Goal: Use online tool/utility: Utilize a website feature to perform a specific function

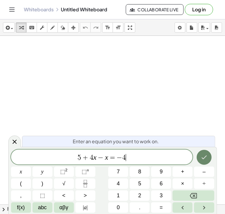
click at [204, 155] on icon "Done" at bounding box center [204, 157] width 7 height 7
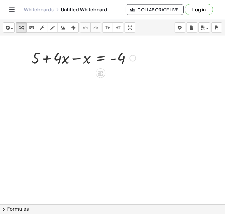
scroll to position [5, 0]
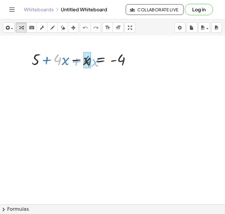
drag, startPoint x: 62, startPoint y: 61, endPoint x: 90, endPoint y: 62, distance: 28.7
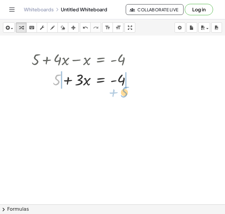
drag, startPoint x: 55, startPoint y: 81, endPoint x: 122, endPoint y: 93, distance: 68.6
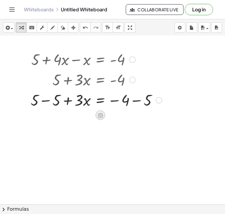
click at [102, 116] on icon at bounding box center [100, 115] width 6 height 6
click at [88, 116] on span "−" at bounding box center [89, 115] width 4 height 9
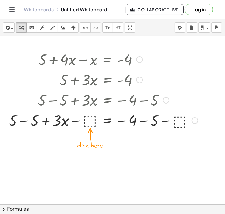
click at [88, 122] on div at bounding box center [103, 120] width 195 height 20
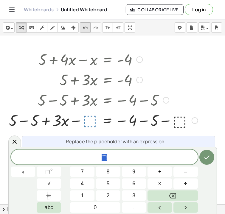
click at [88, 30] on icon "undo" at bounding box center [86, 27] width 6 height 7
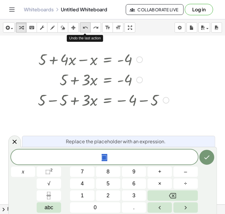
click at [88, 30] on icon "undo" at bounding box center [86, 27] width 6 height 7
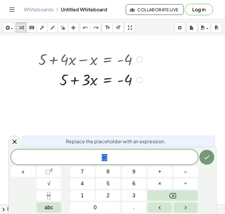
click at [155, 94] on div "+ 5 + · 4 · x − x = - 4 + 5 + · 3 · x = - 4" at bounding box center [101, 89] width 203 height 84
click at [13, 144] on icon at bounding box center [14, 141] width 7 height 7
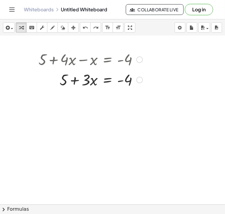
click at [119, 81] on div at bounding box center [103, 79] width 195 height 20
click at [76, 80] on div at bounding box center [103, 79] width 195 height 20
drag, startPoint x: 67, startPoint y: 80, endPoint x: 134, endPoint y: 90, distance: 67.0
click at [134, 90] on div "+ 5 + · 4 · x − x = - 4 + 5 + 5 + · 3 · x = - 4" at bounding box center [101, 89] width 203 height 84
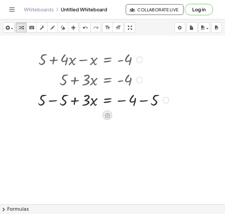
click at [105, 116] on icon at bounding box center [107, 115] width 5 height 5
click at [96, 115] on span "−" at bounding box center [96, 115] width 4 height 9
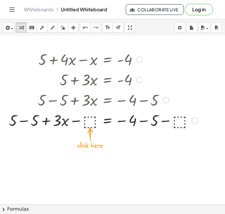
click at [90, 120] on div at bounding box center [103, 120] width 195 height 20
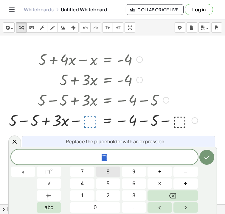
click at [117, 173] on button "8" at bounding box center [108, 172] width 24 height 10
click at [211, 159] on button "Done" at bounding box center [207, 157] width 15 height 15
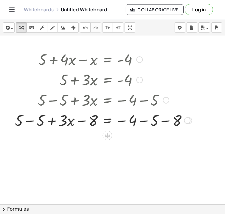
click at [107, 134] on icon at bounding box center [107, 135] width 5 height 5
click at [121, 136] on span "÷" at bounding box center [119, 135] width 3 height 9
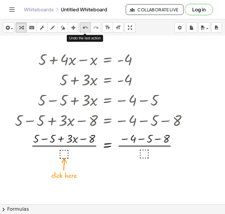
click at [87, 27] on icon "undo" at bounding box center [86, 27] width 6 height 7
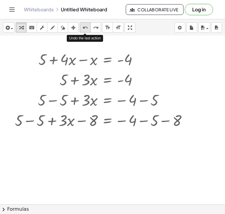
click at [87, 27] on icon "undo" at bounding box center [86, 27] width 6 height 7
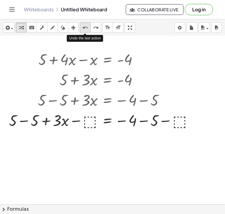
click at [87, 27] on icon "undo" at bounding box center [86, 27] width 6 height 7
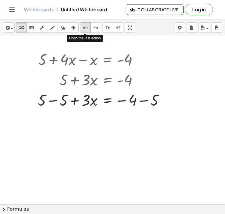
click at [87, 27] on icon "undo" at bounding box center [86, 27] width 6 height 7
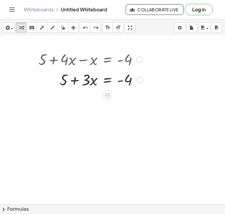
click at [131, 90] on div "+ 5 + · 4 · x − x = - 4 + 5 + · 3 · x = - 4" at bounding box center [101, 89] width 203 height 84
click at [109, 94] on icon at bounding box center [107, 95] width 5 height 5
click at [99, 96] on div "−" at bounding box center [96, 95] width 10 height 10
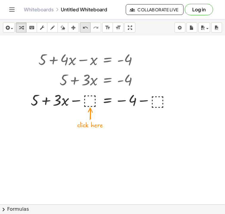
click at [88, 31] on button "undo undo" at bounding box center [85, 27] width 11 height 10
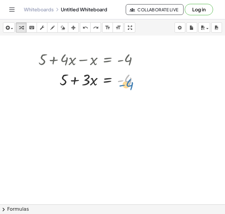
drag, startPoint x: 127, startPoint y: 82, endPoint x: 128, endPoint y: 86, distance: 4.1
click at [128, 86] on div at bounding box center [101, 79] width 133 height 20
drag, startPoint x: 67, startPoint y: 82, endPoint x: 136, endPoint y: 85, distance: 69.6
click at [136, 85] on div at bounding box center [101, 79] width 133 height 20
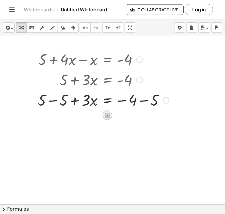
click at [109, 114] on icon at bounding box center [108, 115] width 6 height 6
click at [115, 129] on div "+ 5 + · 4 · x − x = - 4 + 5 + · 3 · x = - 4 + · 3 · x = − 4 + 5 − 5 − 5 + − × ÷" at bounding box center [101, 89] width 203 height 84
click at [107, 112] on icon at bounding box center [108, 115] width 6 height 6
click at [129, 115] on icon at bounding box center [131, 115] width 5 height 5
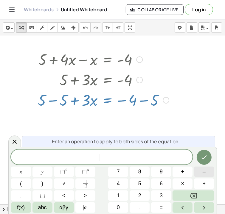
click at [202, 177] on button "–" at bounding box center [204, 172] width 20 height 10
click at [143, 182] on button "5" at bounding box center [140, 184] width 20 height 10
click at [203, 163] on button "Done" at bounding box center [204, 157] width 15 height 15
click at [204, 173] on span "–" at bounding box center [204, 172] width 3 height 8
click at [150, 185] on button "5" at bounding box center [140, 184] width 20 height 10
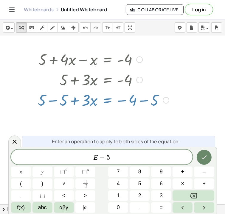
click at [207, 153] on button "Done" at bounding box center [204, 157] width 15 height 15
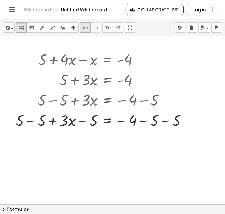
click at [83, 26] on icon "undo" at bounding box center [86, 27] width 6 height 7
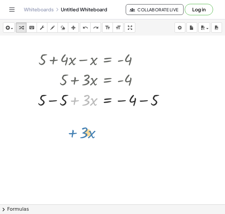
drag, startPoint x: 88, startPoint y: 101, endPoint x: 86, endPoint y: 134, distance: 32.6
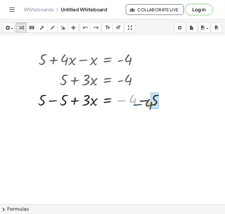
drag, startPoint x: 131, startPoint y: 100, endPoint x: 149, endPoint y: 104, distance: 18.0
click at [149, 104] on div at bounding box center [103, 100] width 151 height 20
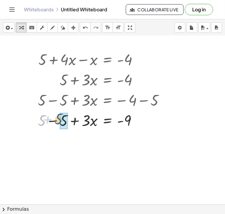
drag, startPoint x: 42, startPoint y: 122, endPoint x: 63, endPoint y: 121, distance: 21.3
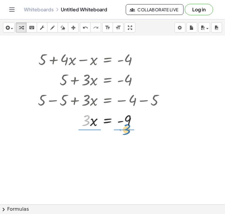
drag, startPoint x: 87, startPoint y: 125, endPoint x: 128, endPoint y: 134, distance: 42.5
click at [128, 134] on div "+ 5 + · 4 · x − x = - 4 + 5 + · 3 · x = - 4 + 5 − 5 + · 3 · x = − 4 − 5 + 5 − 5…" at bounding box center [112, 198] width 225 height 337
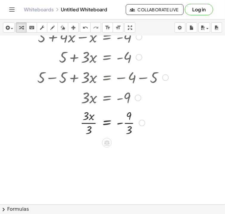
scroll to position [29, 1]
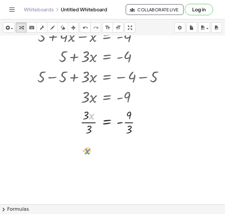
drag, startPoint x: 91, startPoint y: 116, endPoint x: 87, endPoint y: 149, distance: 32.9
drag, startPoint x: 91, startPoint y: 118, endPoint x: 91, endPoint y: 123, distance: 5.7
click at [91, 123] on div at bounding box center [102, 122] width 195 height 30
drag, startPoint x: 128, startPoint y: 116, endPoint x: 129, endPoint y: 131, distance: 14.3
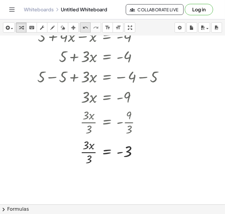
click at [86, 26] on icon "undo" at bounding box center [86, 27] width 6 height 7
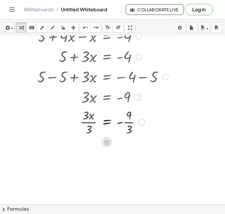
click at [107, 142] on icon at bounding box center [107, 142] width 5 height 5
click at [117, 142] on span "÷" at bounding box center [118, 142] width 3 height 9
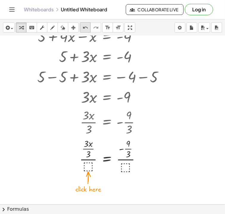
click at [86, 28] on icon "undo" at bounding box center [86, 27] width 6 height 7
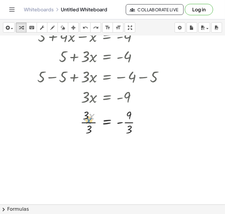
drag, startPoint x: 91, startPoint y: 116, endPoint x: 88, endPoint y: 118, distance: 3.1
click at [88, 118] on div at bounding box center [103, 122] width 194 height 30
drag, startPoint x: 87, startPoint y: 117, endPoint x: 90, endPoint y: 128, distance: 11.4
drag, startPoint x: 129, startPoint y: 144, endPoint x: 131, endPoint y: 156, distance: 12.3
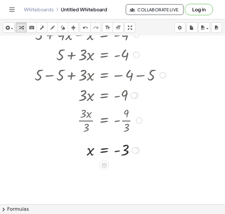
scroll to position [39, 3]
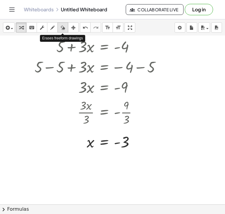
click at [65, 27] on div "button" at bounding box center [63, 27] width 8 height 7
click at [65, 47] on div at bounding box center [109, 165] width 225 height 337
click at [74, 45] on div at bounding box center [109, 165] width 225 height 337
click at [82, 45] on div at bounding box center [109, 165] width 225 height 337
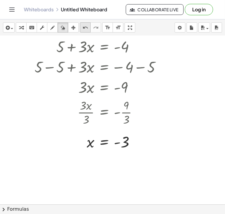
click at [84, 30] on icon "undo" at bounding box center [86, 27] width 6 height 7
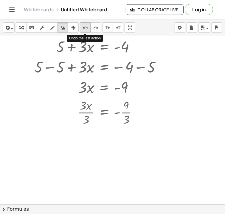
click at [84, 30] on icon "undo" at bounding box center [86, 27] width 6 height 7
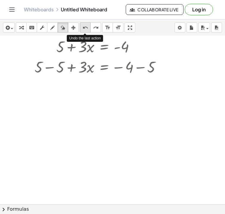
click at [84, 30] on icon "undo" at bounding box center [86, 27] width 6 height 7
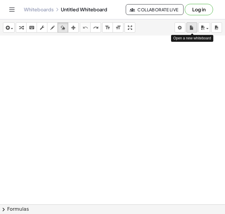
click at [190, 27] on icon "button" at bounding box center [192, 27] width 4 height 7
click at [64, 60] on div at bounding box center [112, 165] width 225 height 337
click at [68, 61] on div at bounding box center [112, 165] width 225 height 337
drag, startPoint x: 68, startPoint y: 61, endPoint x: 57, endPoint y: 82, distance: 23.1
click at [57, 82] on div at bounding box center [112, 165] width 225 height 337
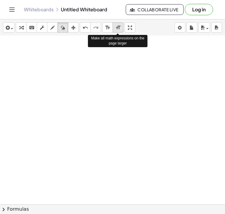
click at [119, 27] on icon "format_size" at bounding box center [119, 27] width 6 height 7
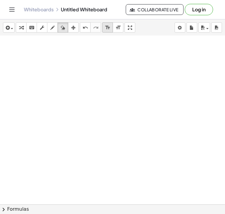
click at [103, 27] on button "format_size smaller" at bounding box center [107, 27] width 11 height 10
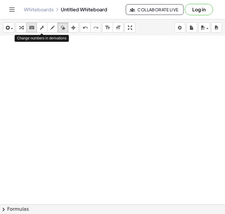
click at [36, 27] on button "keyboard keypad" at bounding box center [31, 27] width 11 height 10
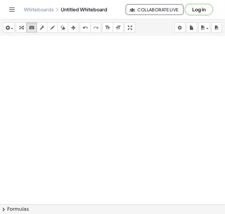
click at [59, 70] on div "+ 5 + · 4 · x − x = - 4" at bounding box center [101, 56] width 203 height 84
click at [31, 28] on icon "keyboard" at bounding box center [32, 27] width 6 height 7
click at [51, 64] on div "+ 5 + · 4 · x − x = - 4" at bounding box center [101, 56] width 203 height 84
click at [178, 29] on body "Graspable Math Activities Get Started Activity Bank Assigned Work Classes White…" at bounding box center [112, 107] width 225 height 214
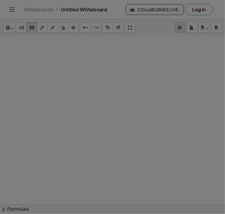
click at [178, 29] on div at bounding box center [112, 107] width 225 height 214
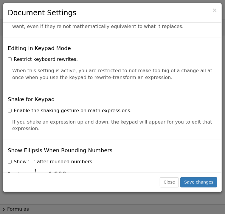
scroll to position [1352, 0]
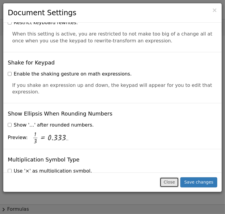
click at [178, 181] on button "Close" at bounding box center [169, 182] width 19 height 10
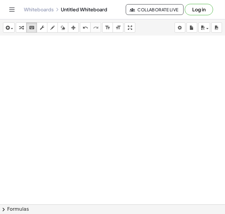
click at [73, 7] on div "Whiteboards Untitled Whiteboard" at bounding box center [75, 10] width 102 height 6
click at [85, 25] on icon "undo" at bounding box center [86, 27] width 6 height 7
